Goal: Task Accomplishment & Management: Use online tool/utility

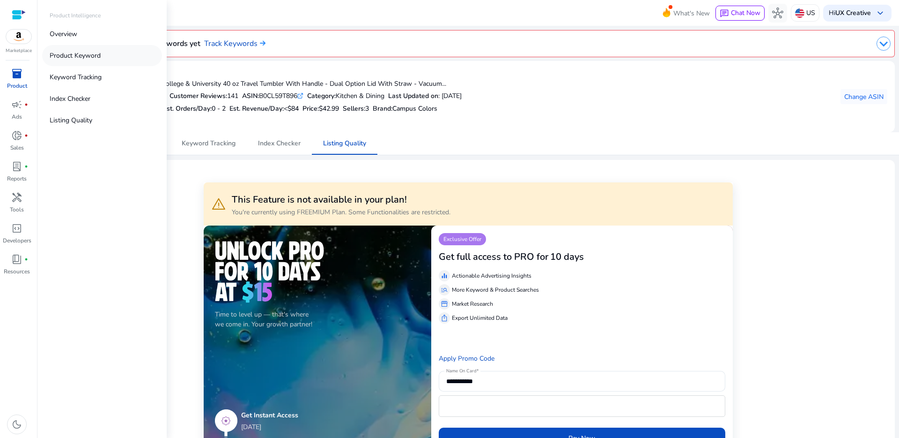
click at [96, 58] on p "Product Keyword" at bounding box center [75, 56] width 51 height 10
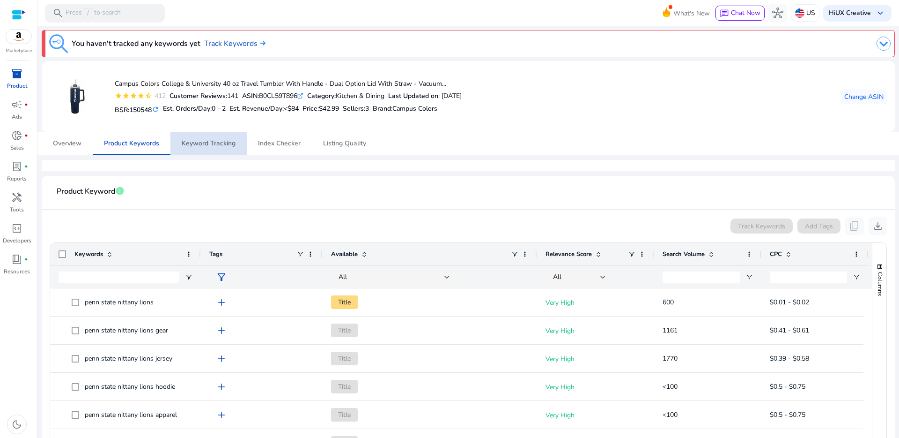
click at [215, 135] on span "Keyword Tracking" at bounding box center [209, 143] width 54 height 22
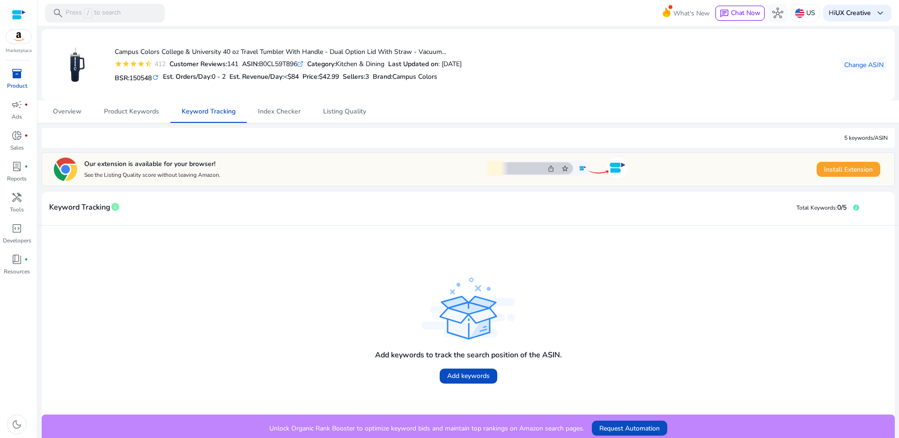
scroll to position [36, 0]
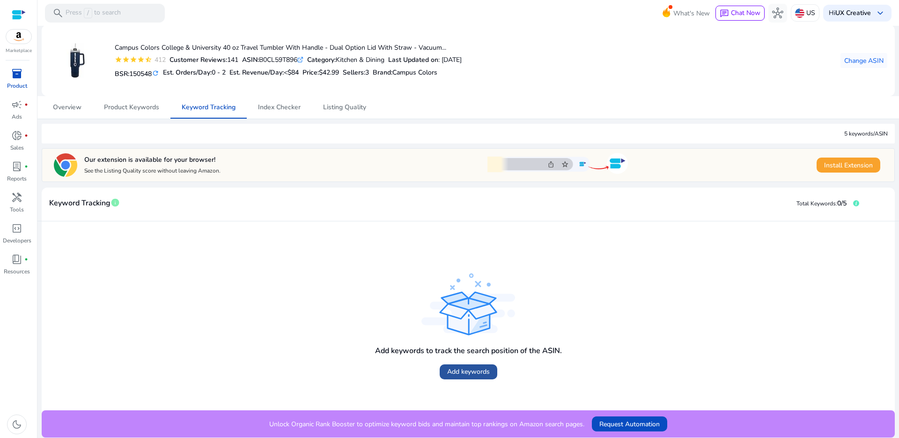
click at [465, 373] on span "Add keywords" at bounding box center [468, 371] width 43 height 10
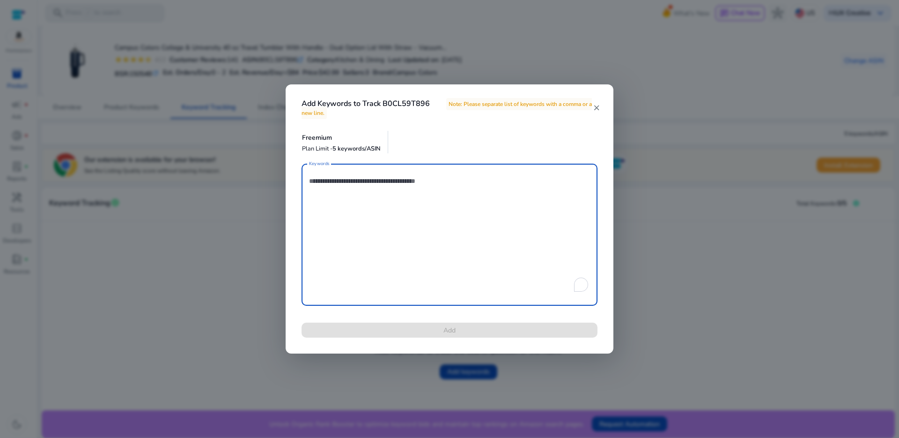
click at [382, 199] on textarea "Keywords" at bounding box center [449, 234] width 281 height 133
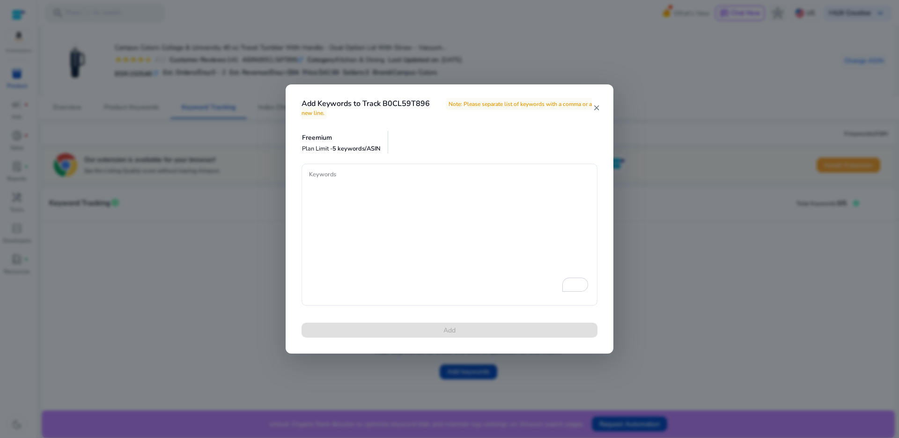
click at [595, 105] on mat-icon "close" at bounding box center [597, 108] width 8 height 8
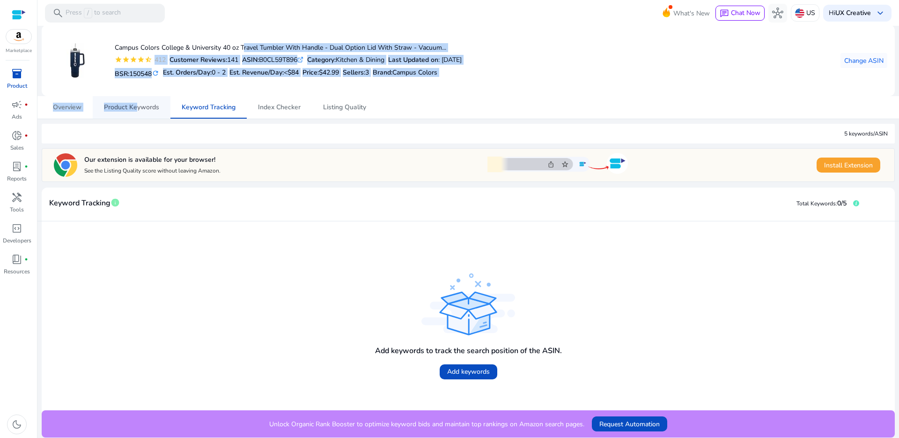
drag, startPoint x: 242, startPoint y: 47, endPoint x: 135, endPoint y: 110, distance: 123.9
click at [135, 110] on div "You haven't tracked any keywords yet Track Keywords Campus Colors College & Uni…" at bounding box center [468, 214] width 854 height 448
click at [144, 104] on span "Product Keywords" at bounding box center [131, 107] width 55 height 7
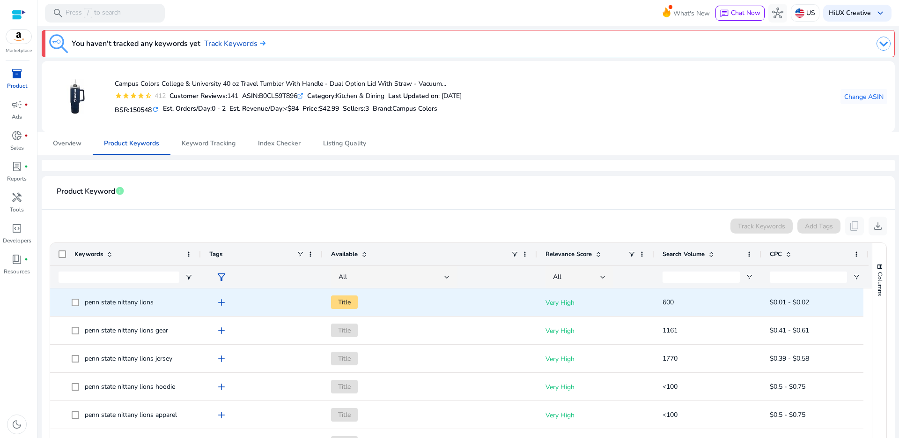
click at [96, 302] on span "penn state nittany lions" at bounding box center [119, 301] width 69 height 9
drag, startPoint x: 89, startPoint y: 302, endPoint x: 153, endPoint y: 304, distance: 63.7
click at [153, 304] on span "penn state nittany lions" at bounding box center [119, 301] width 69 height 9
click at [86, 304] on span "penn state nittany lions" at bounding box center [119, 301] width 69 height 9
drag, startPoint x: 85, startPoint y: 304, endPoint x: 117, endPoint y: 306, distance: 31.9
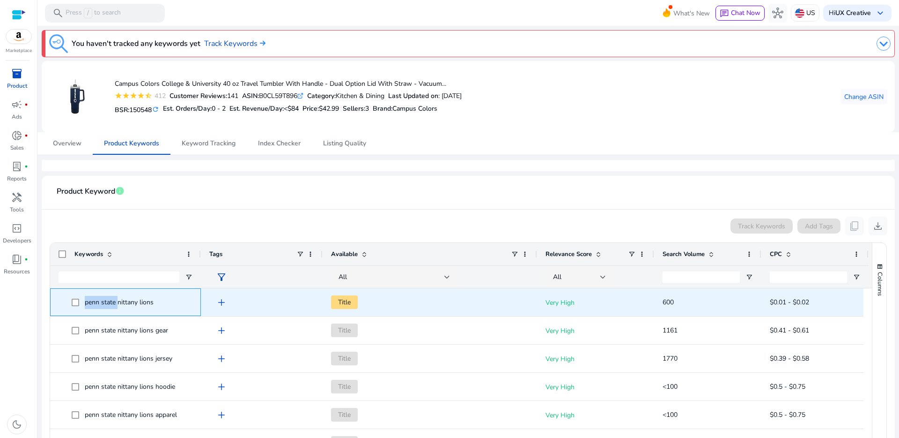
click at [117, 306] on span "penn state nittany lions" at bounding box center [119, 301] width 69 height 9
copy span "penn state"
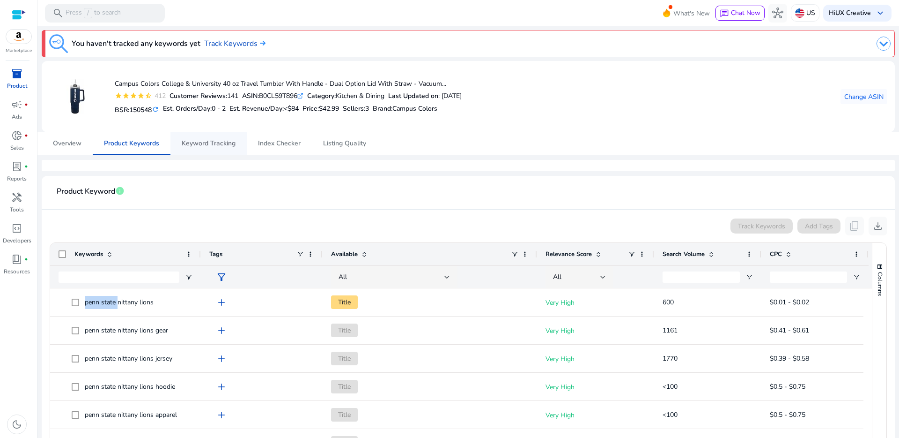
click at [202, 141] on span "Keyword Tracking" at bounding box center [209, 143] width 54 height 7
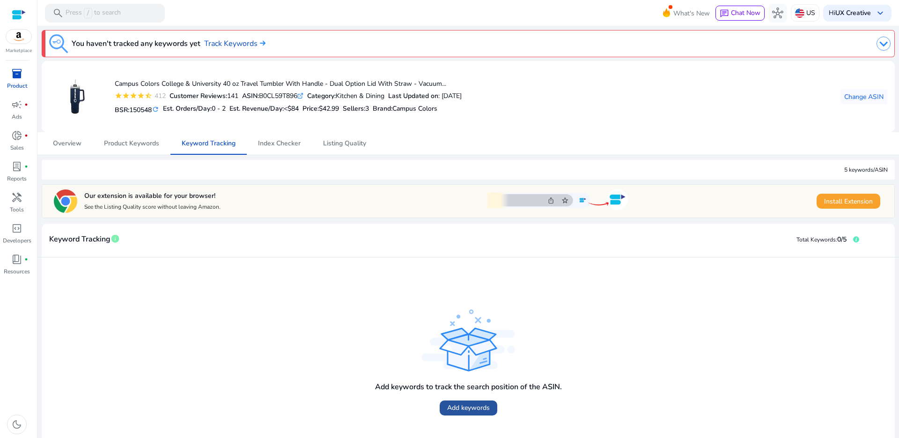
click at [463, 405] on span "Add keywords" at bounding box center [468, 407] width 43 height 10
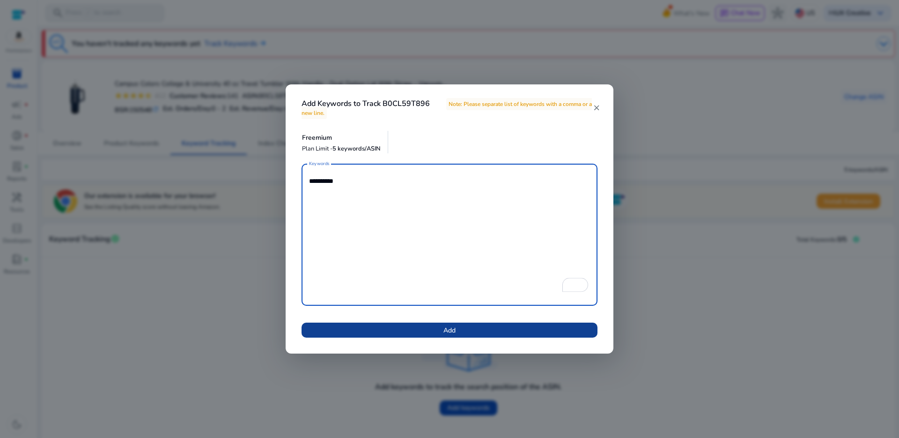
type textarea "**********"
click at [445, 331] on span "Add" at bounding box center [450, 330] width 12 height 10
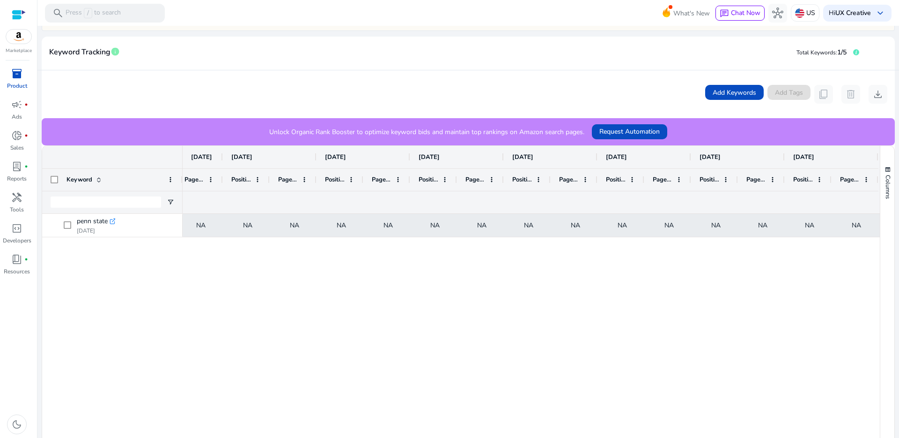
click at [520, 177] on span "Position" at bounding box center [522, 179] width 20 height 8
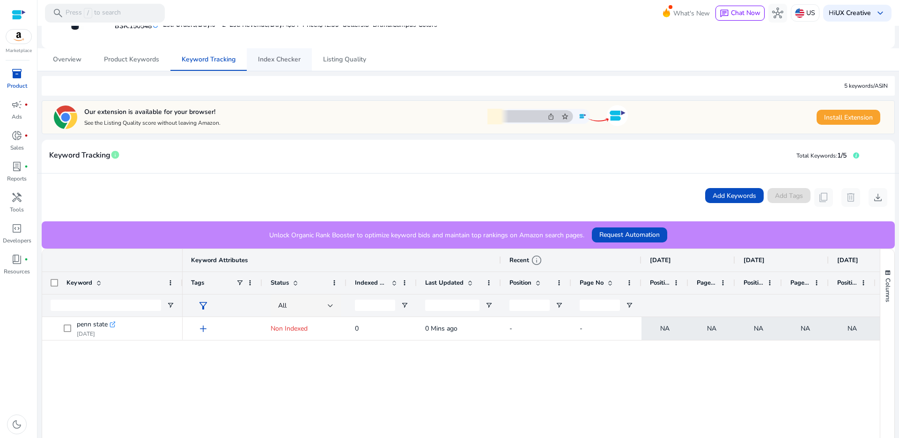
click at [299, 59] on link "Index Checker" at bounding box center [279, 59] width 65 height 22
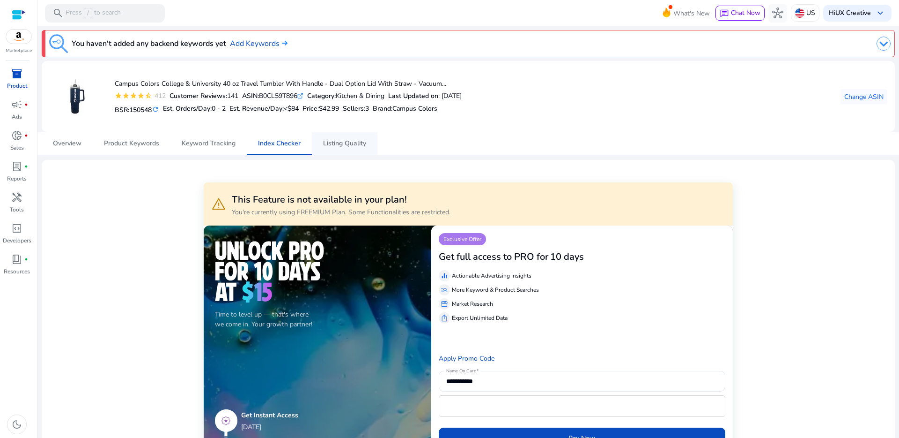
click at [349, 135] on span "Listing Quality" at bounding box center [344, 143] width 43 height 22
click at [281, 146] on span "Index Checker" at bounding box center [279, 143] width 43 height 7
click at [202, 138] on span "Keyword Tracking" at bounding box center [209, 143] width 54 height 22
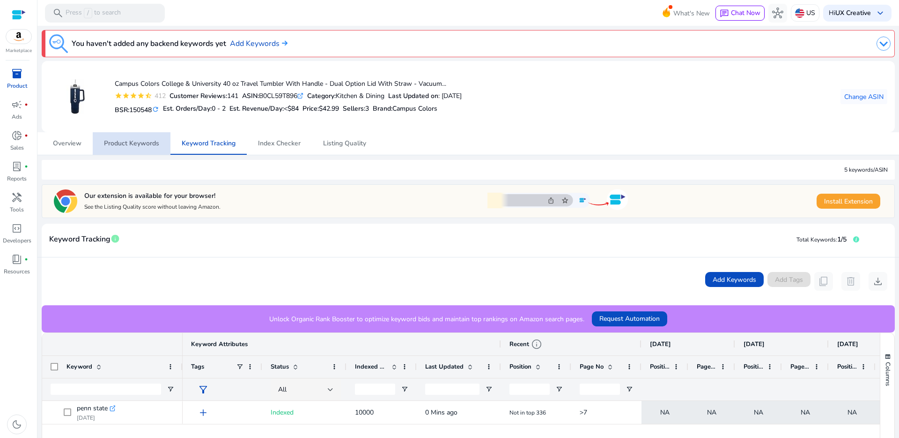
click at [133, 142] on span "Product Keywords" at bounding box center [131, 143] width 55 height 7
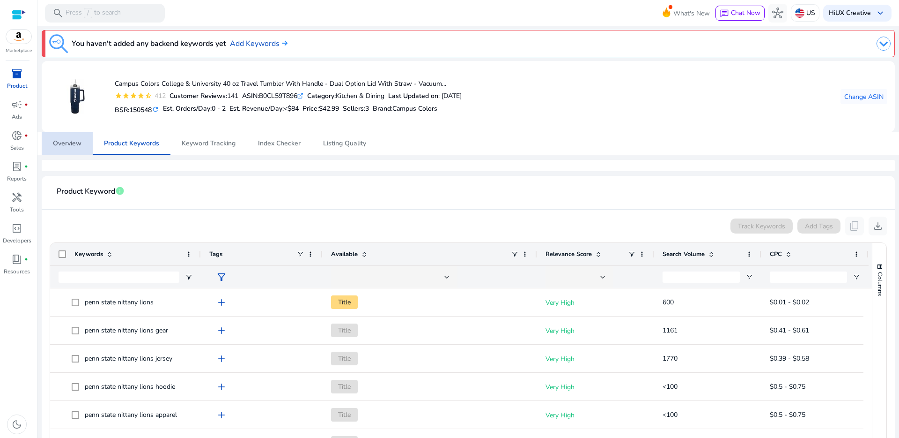
click at [68, 142] on span "Overview" at bounding box center [67, 143] width 29 height 7
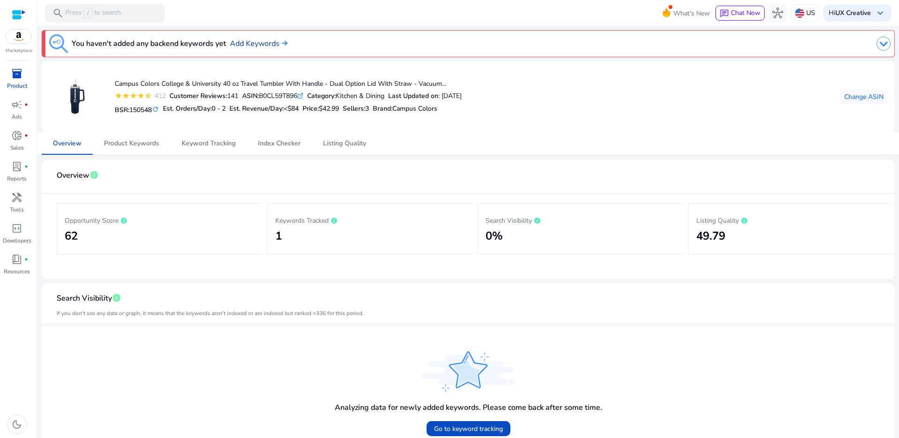
click at [266, 42] on link "Add Keywords" at bounding box center [259, 43] width 58 height 11
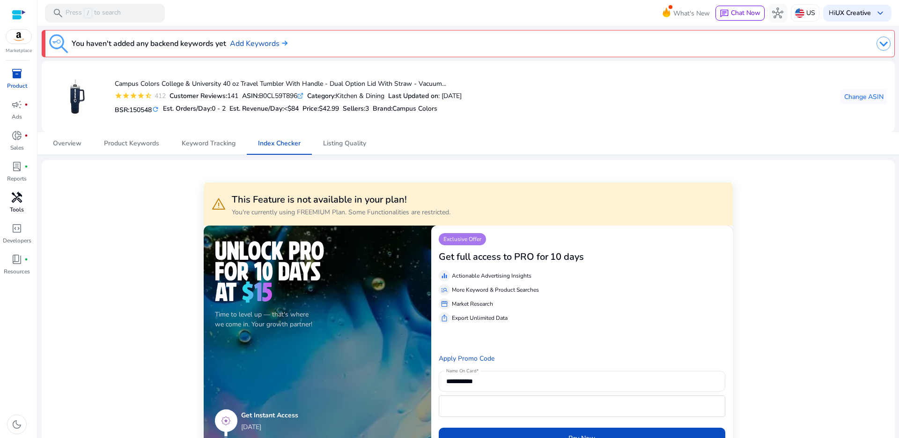
click at [19, 193] on span "handyman" at bounding box center [16, 197] width 11 height 11
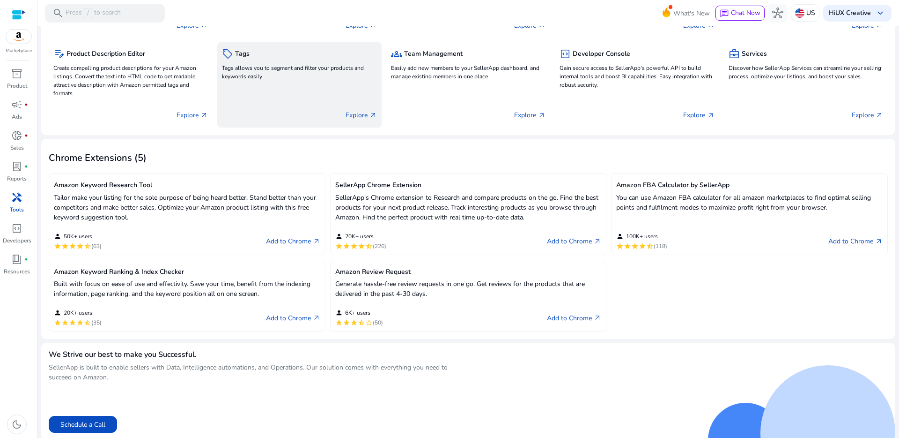
scroll to position [135, 0]
